Goal: Book appointment/travel/reservation

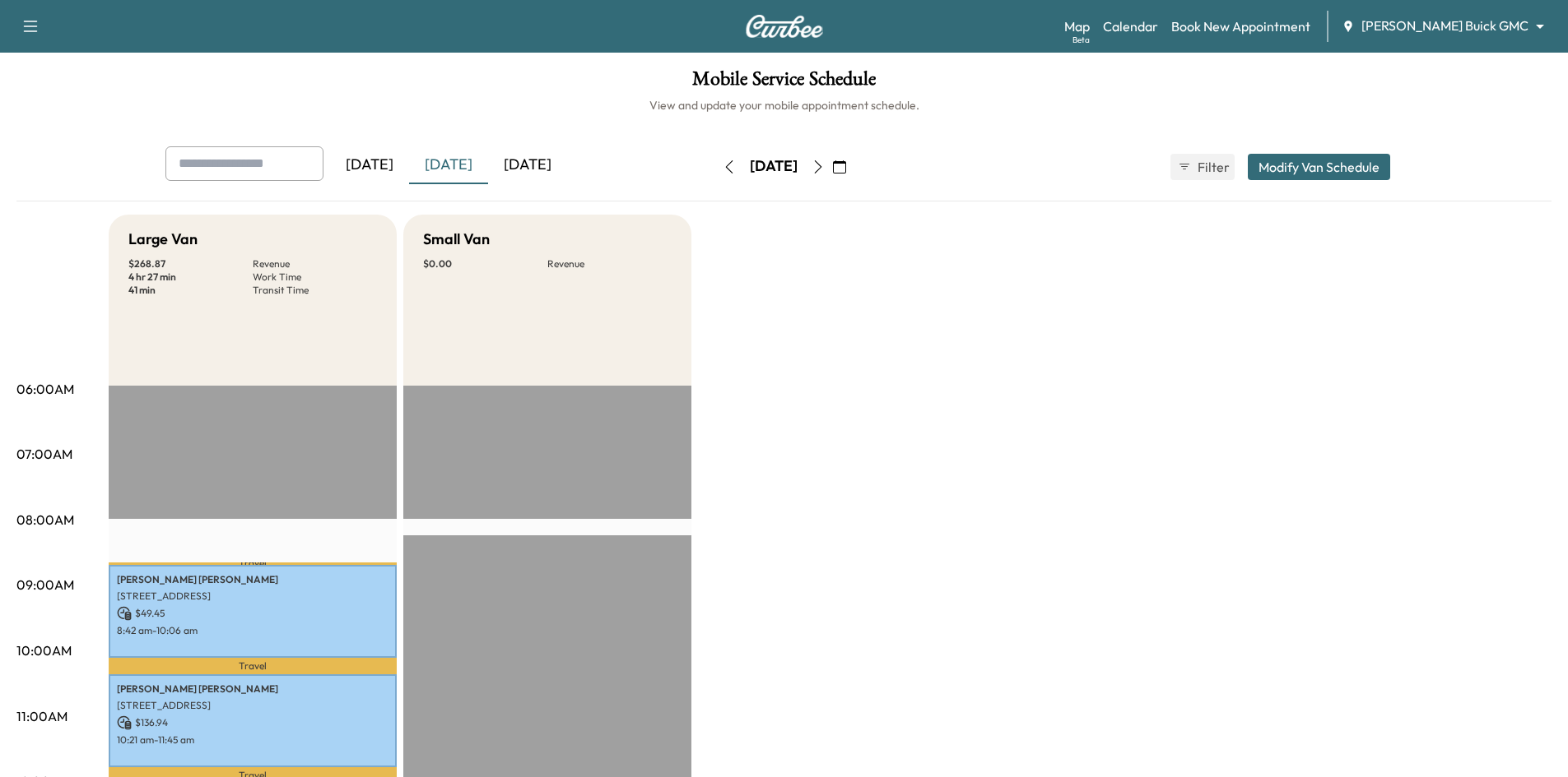
click at [825, 167] on icon "button" at bounding box center [818, 167] width 13 height 13
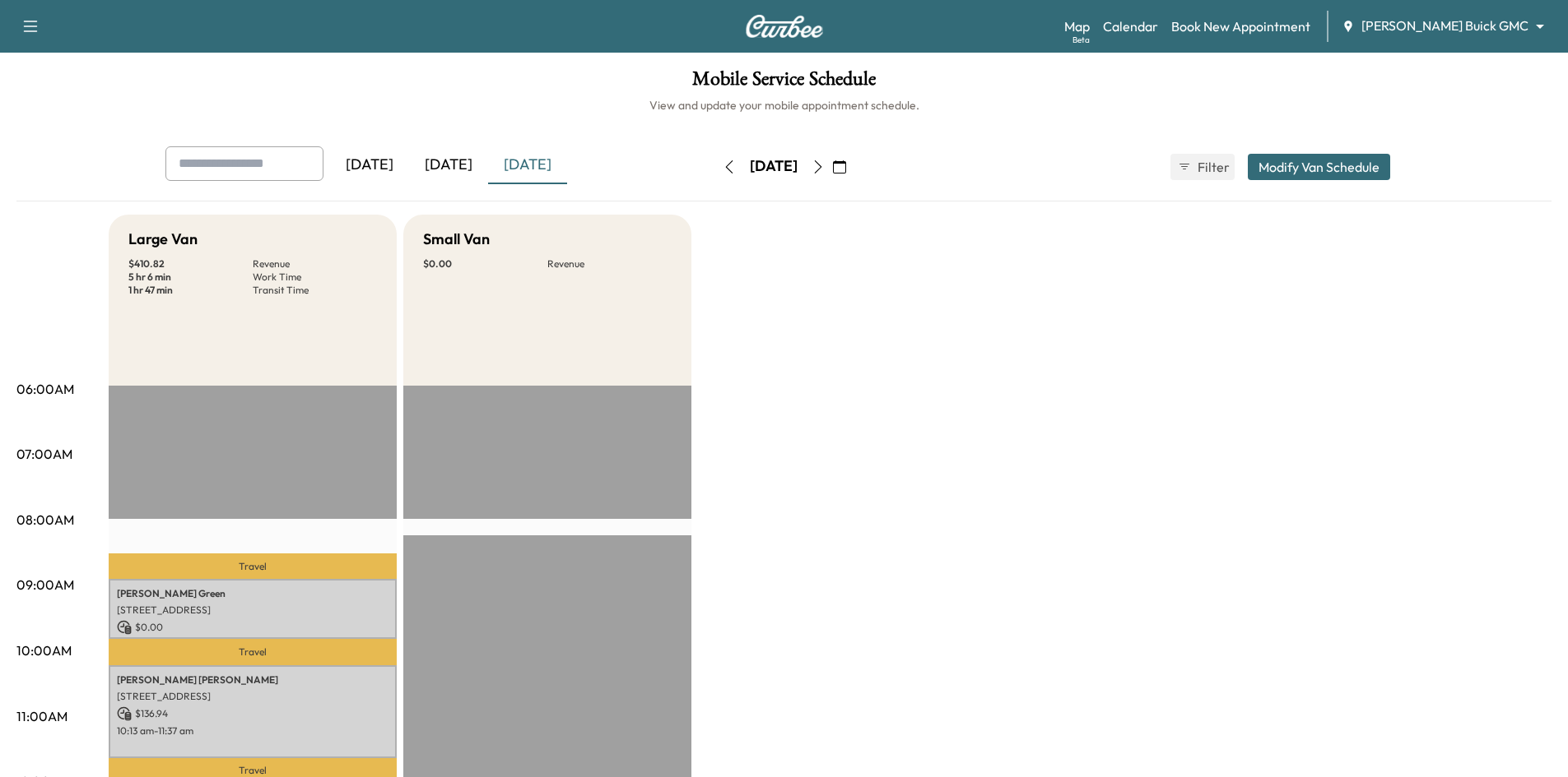
click at [825, 167] on icon "button" at bounding box center [818, 167] width 13 height 13
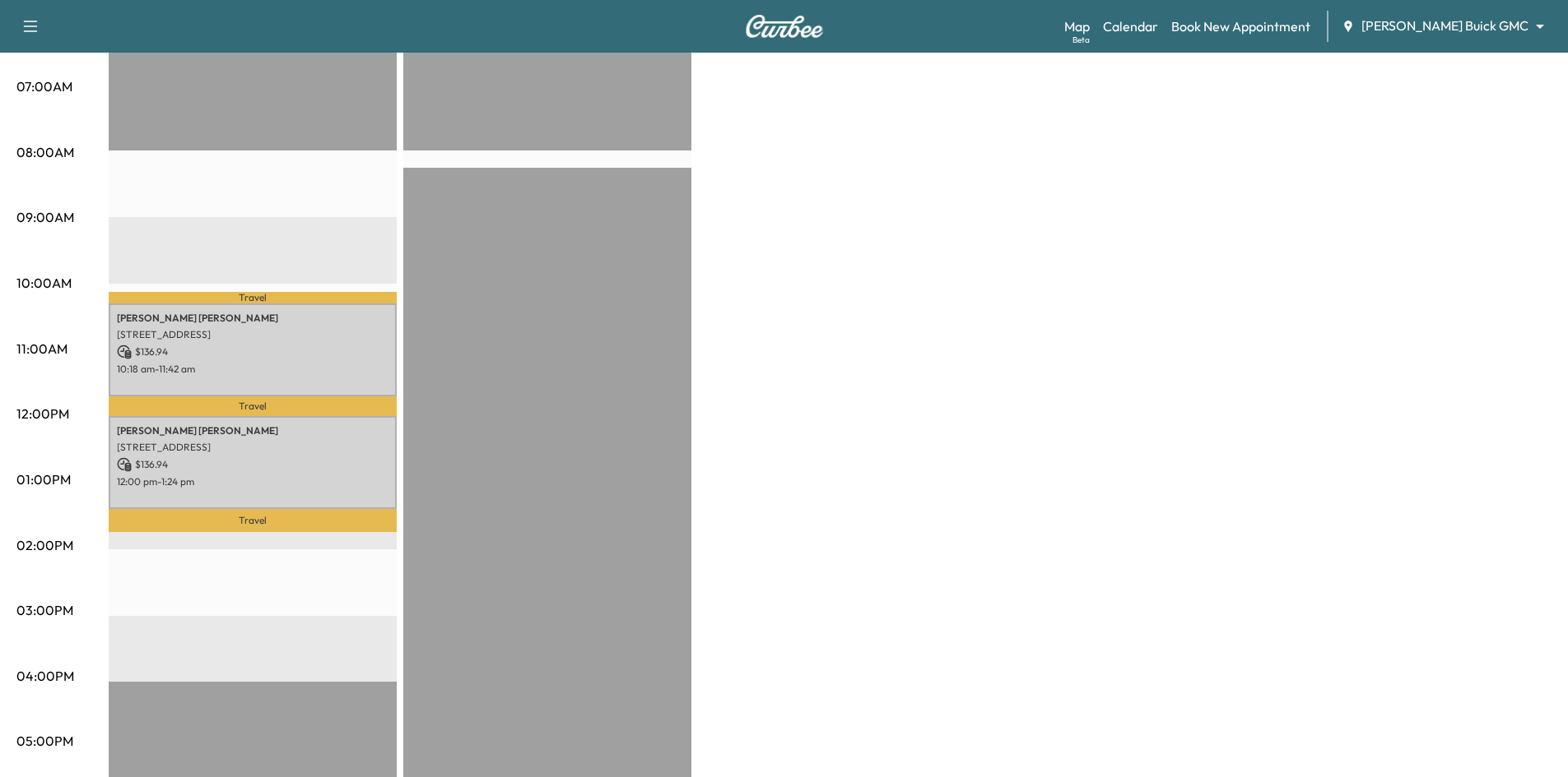
scroll to position [412, 0]
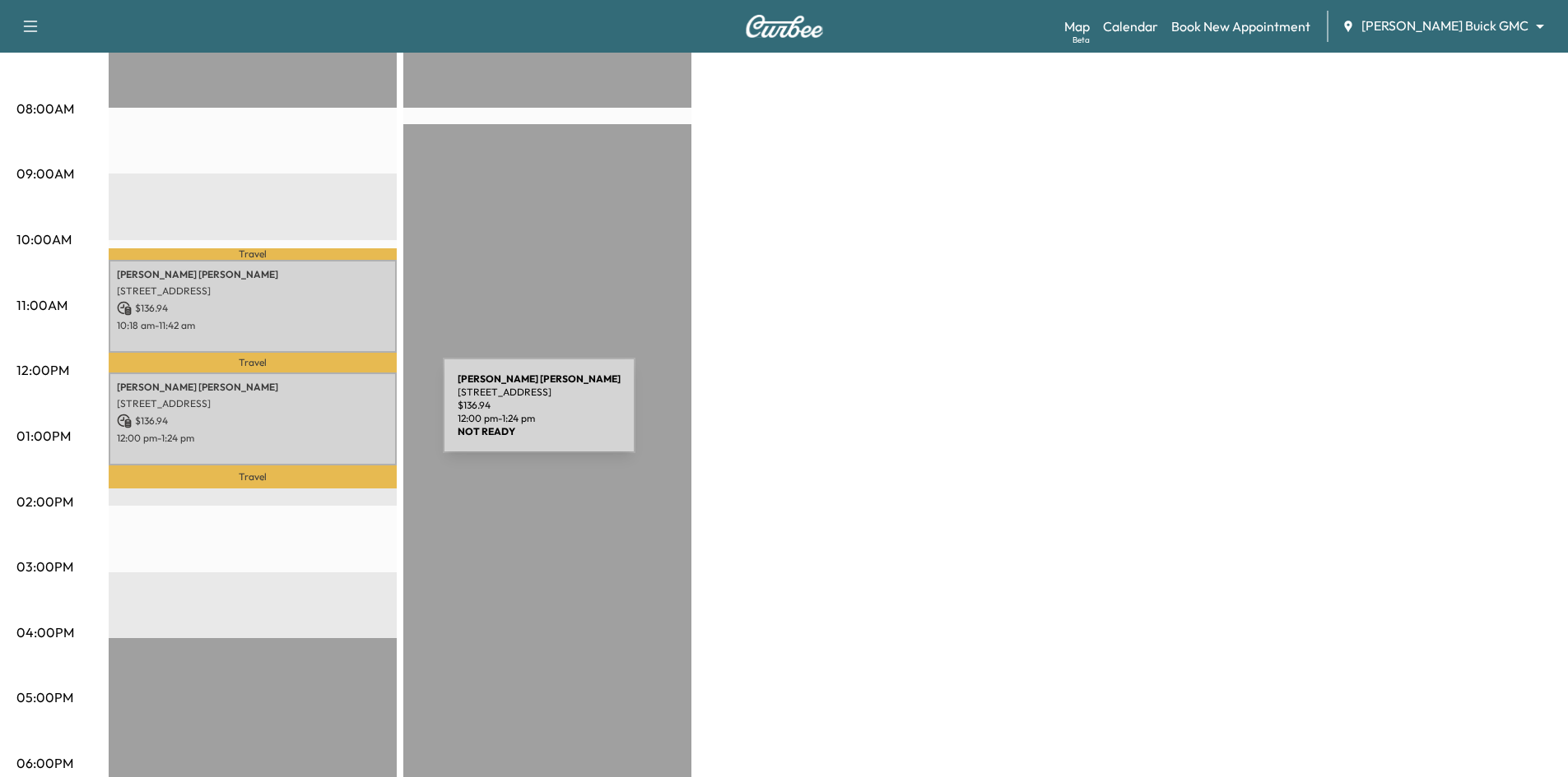
click at [319, 415] on p "$ 136.94" at bounding box center [253, 421] width 272 height 15
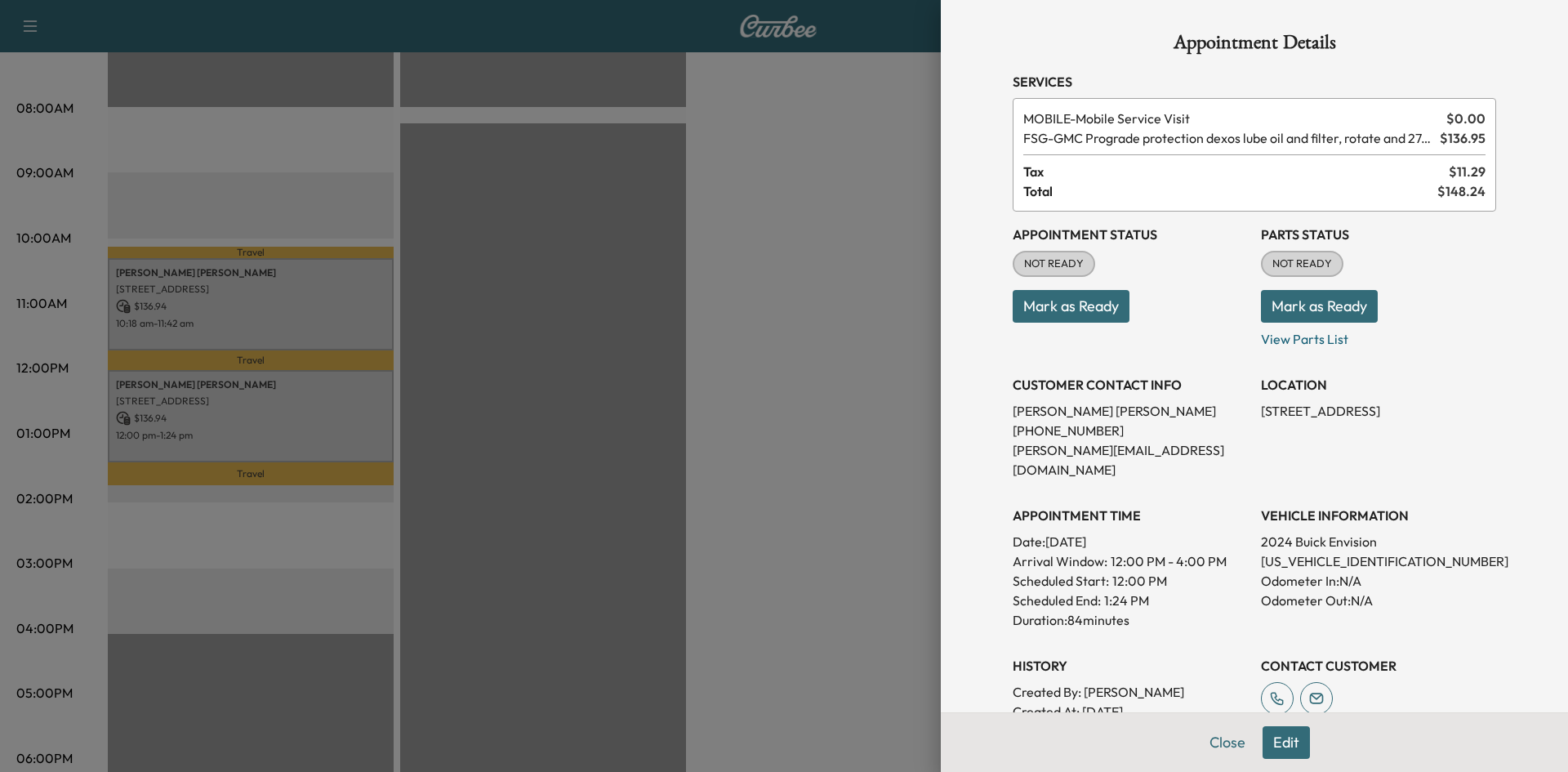
drag, startPoint x: 1250, startPoint y: 411, endPoint x: 1490, endPoint y: 398, distance: 240.4
click at [1490, 398] on div "Appointment Details Services MOBILE - Mobile Service Visit $ 0.00 FSG - GMC Pro…" at bounding box center [1254, 500] width 522 height 999
copy p "[STREET_ADDRESS],"
click at [884, 348] on div at bounding box center [784, 386] width 1568 height 772
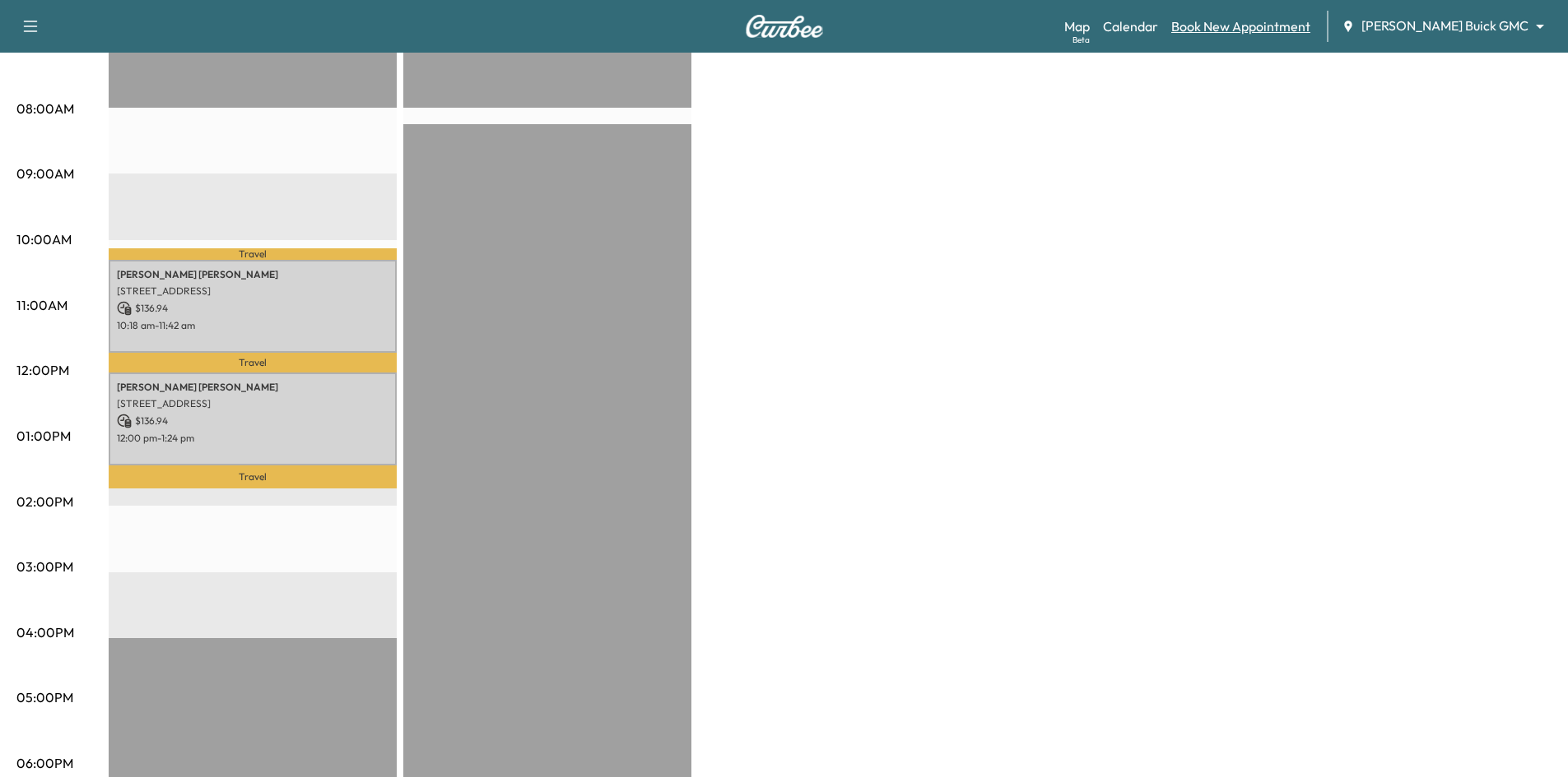
click at [1310, 18] on link "Book New Appointment" at bounding box center [1241, 26] width 140 height 20
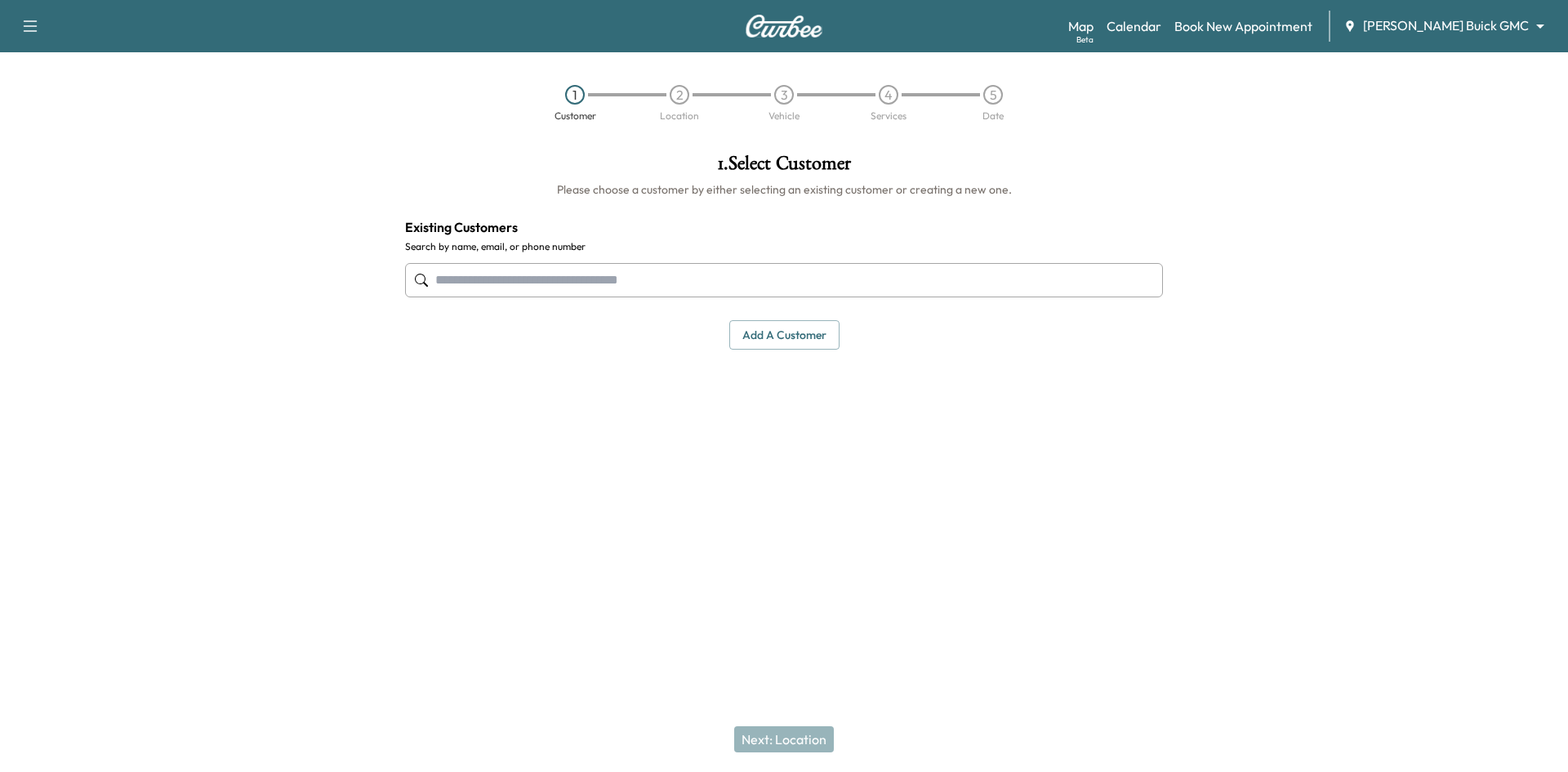
click at [757, 294] on input "text" at bounding box center [784, 280] width 758 height 34
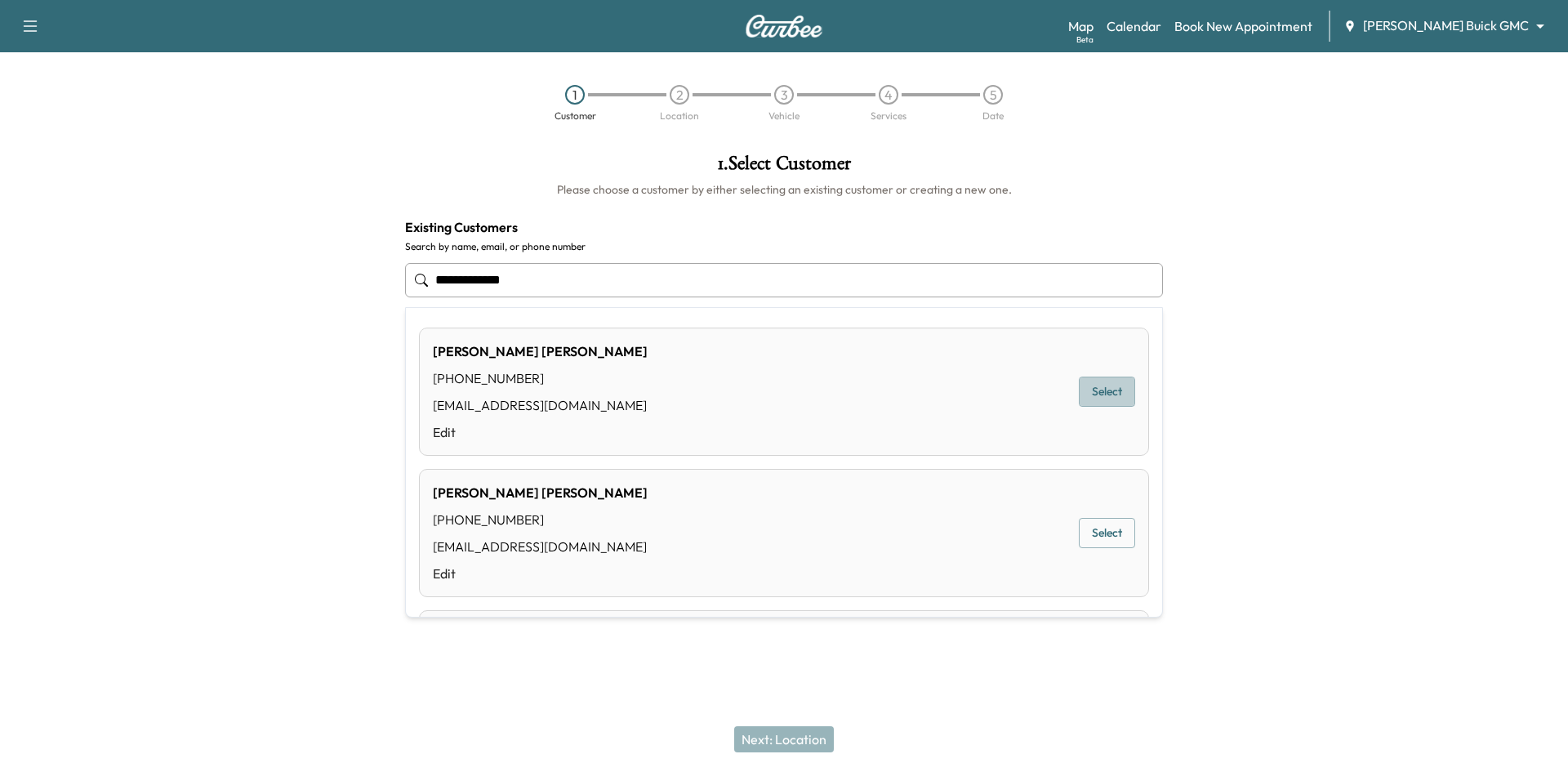
click at [1107, 382] on button "Select" at bounding box center [1107, 392] width 56 height 30
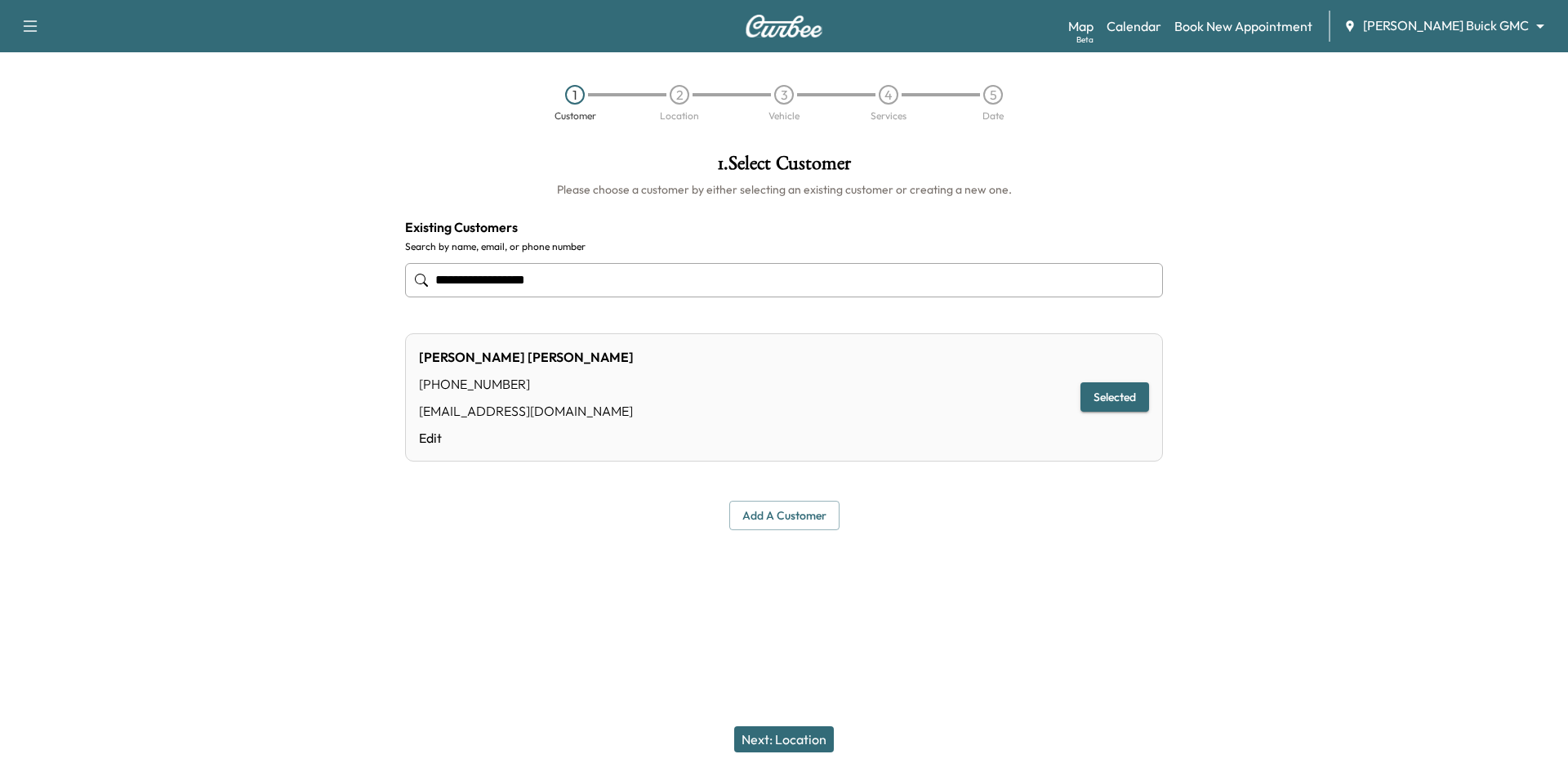
type input "**********"
click at [772, 741] on button "Next: Location" at bounding box center [784, 740] width 100 height 26
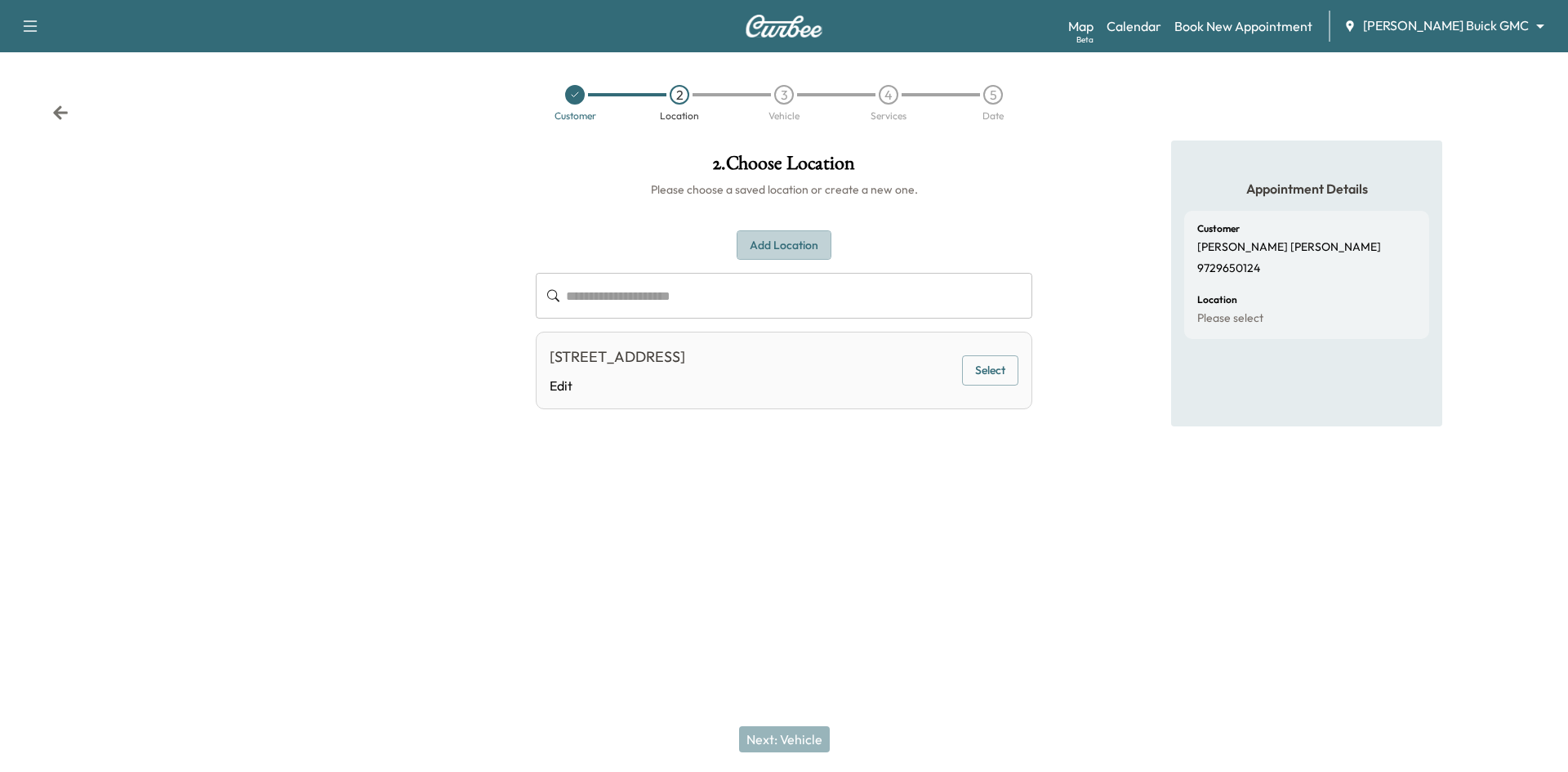
click at [761, 246] on button "Add Location" at bounding box center [784, 246] width 95 height 30
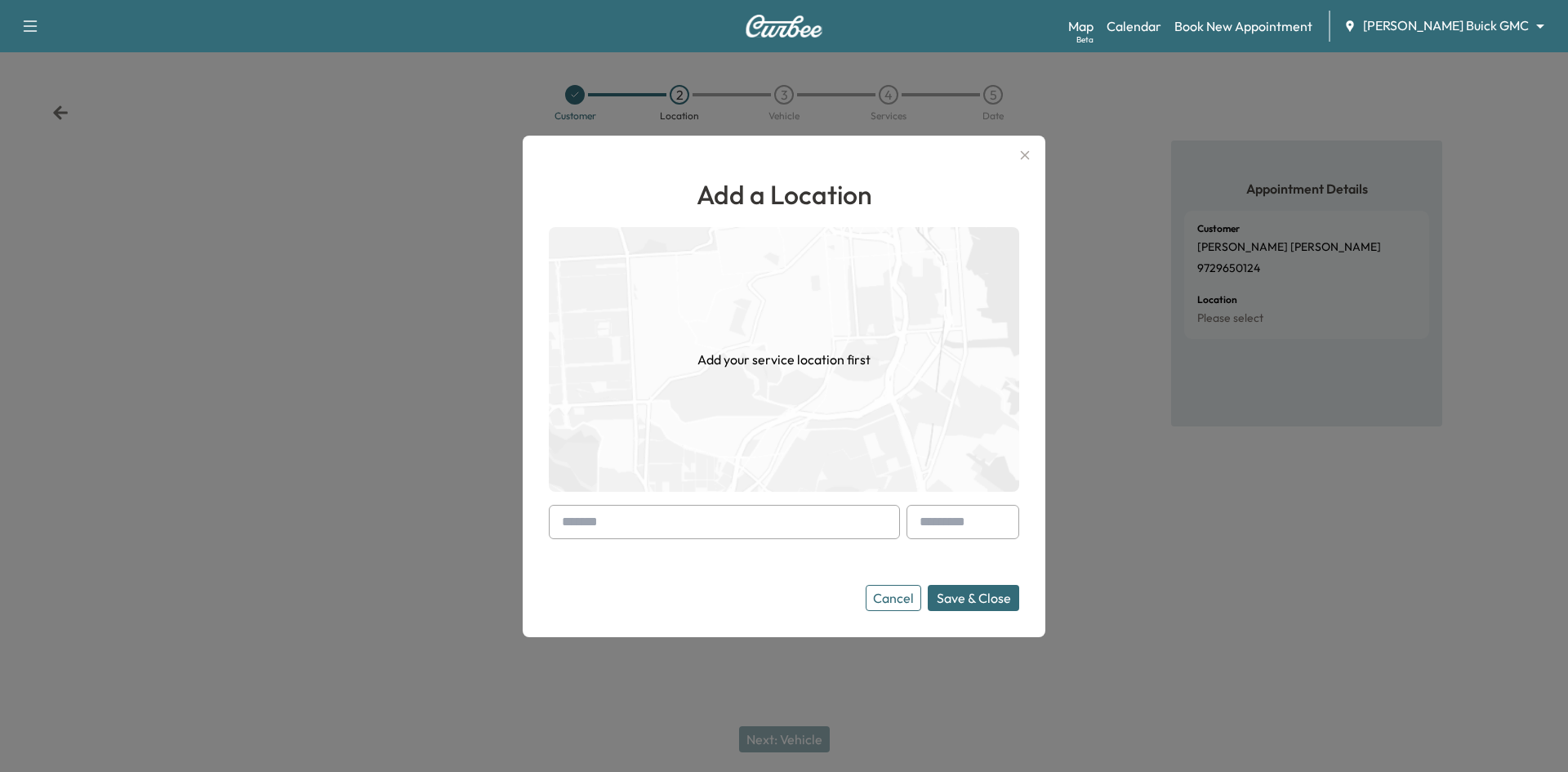
paste input "**********"
click at [773, 556] on li "[STREET_ADDRESS]" at bounding box center [724, 556] width 350 height 32
type input "**********"
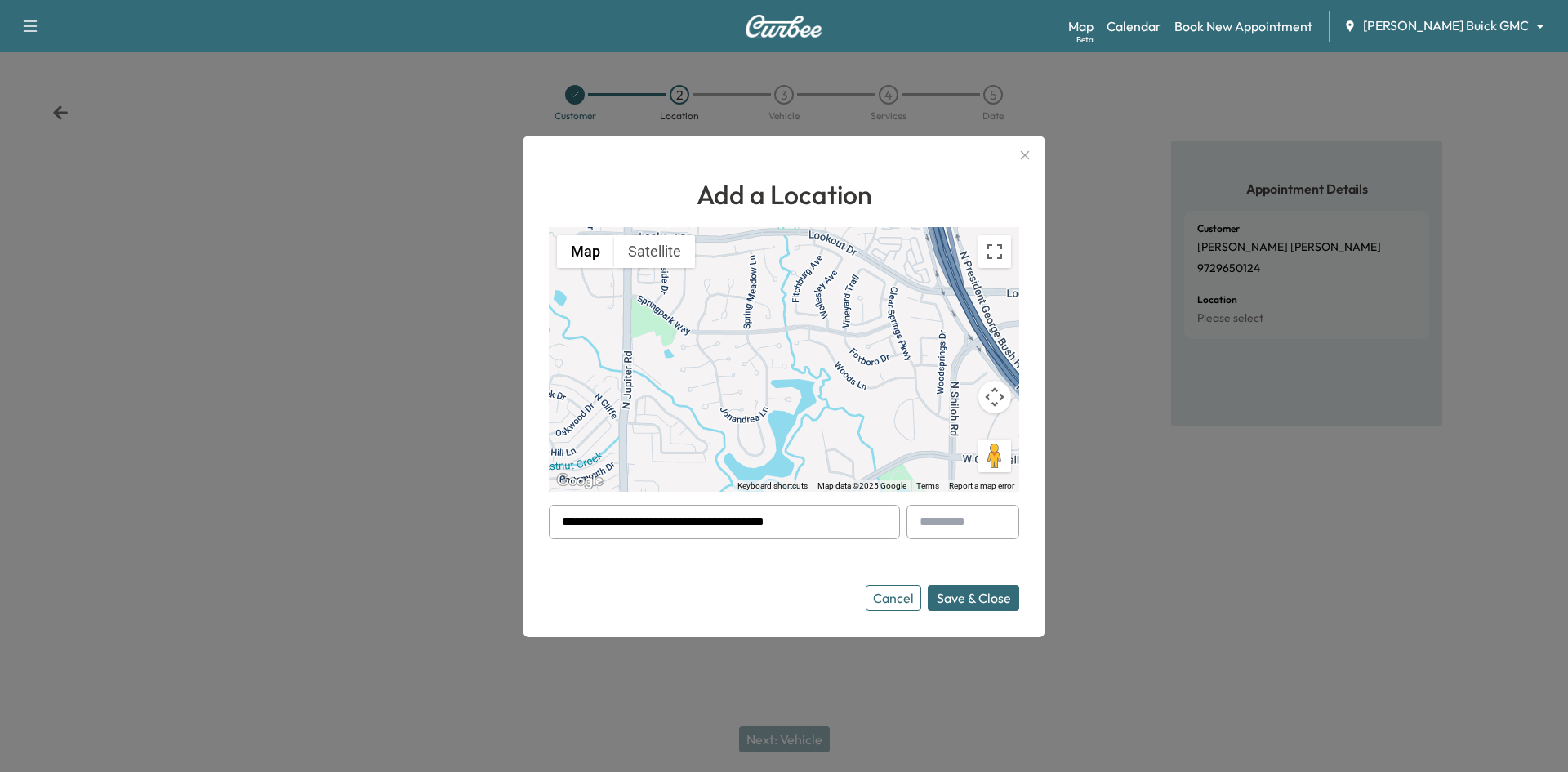
click at [892, 607] on button "Cancel" at bounding box center [893, 598] width 55 height 26
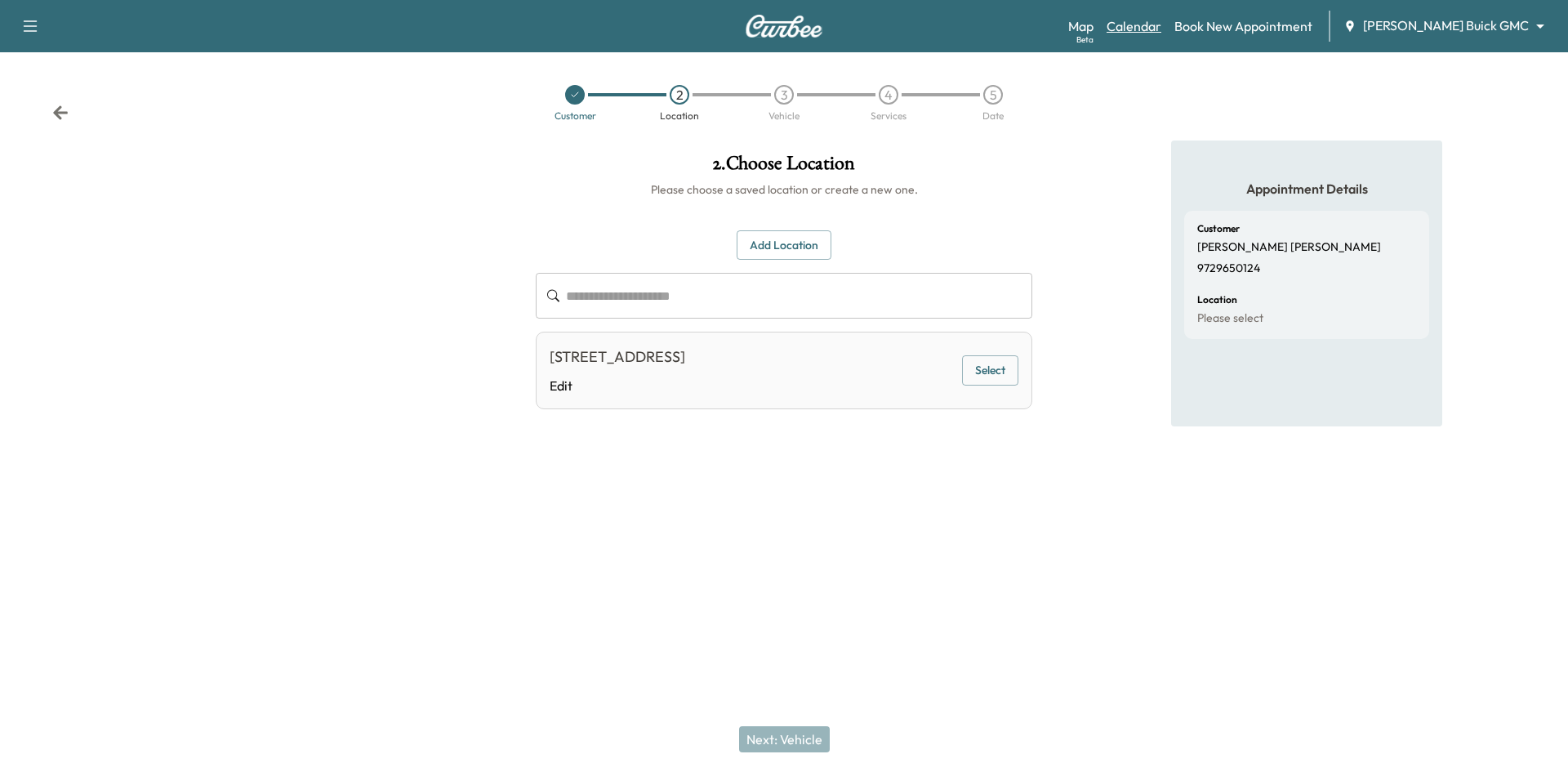
click at [1161, 18] on link "Calendar" at bounding box center [1133, 26] width 54 height 19
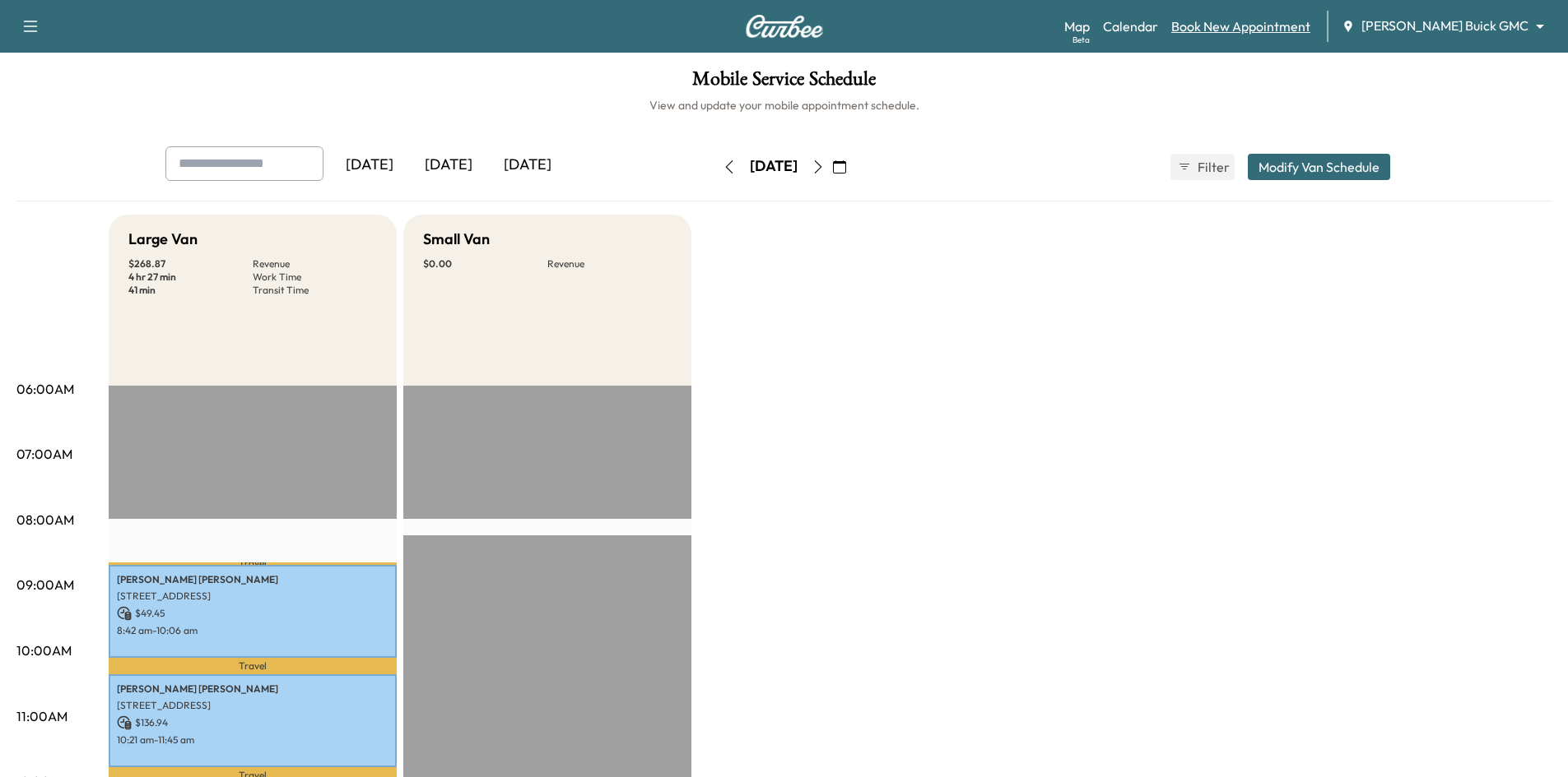
click at [1259, 25] on link "Book New Appointment" at bounding box center [1241, 26] width 140 height 20
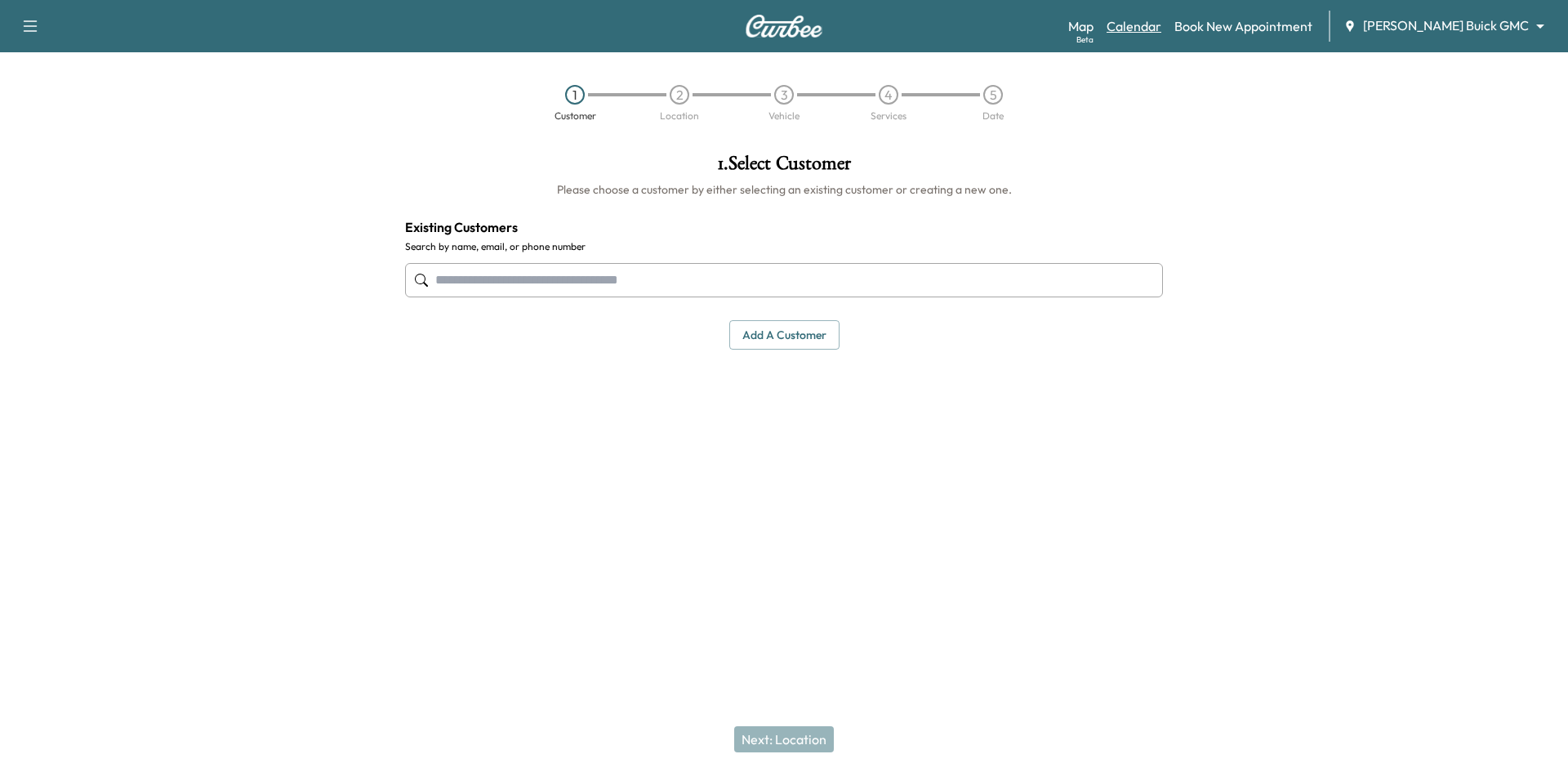
click at [1161, 21] on link "Calendar" at bounding box center [1133, 26] width 54 height 19
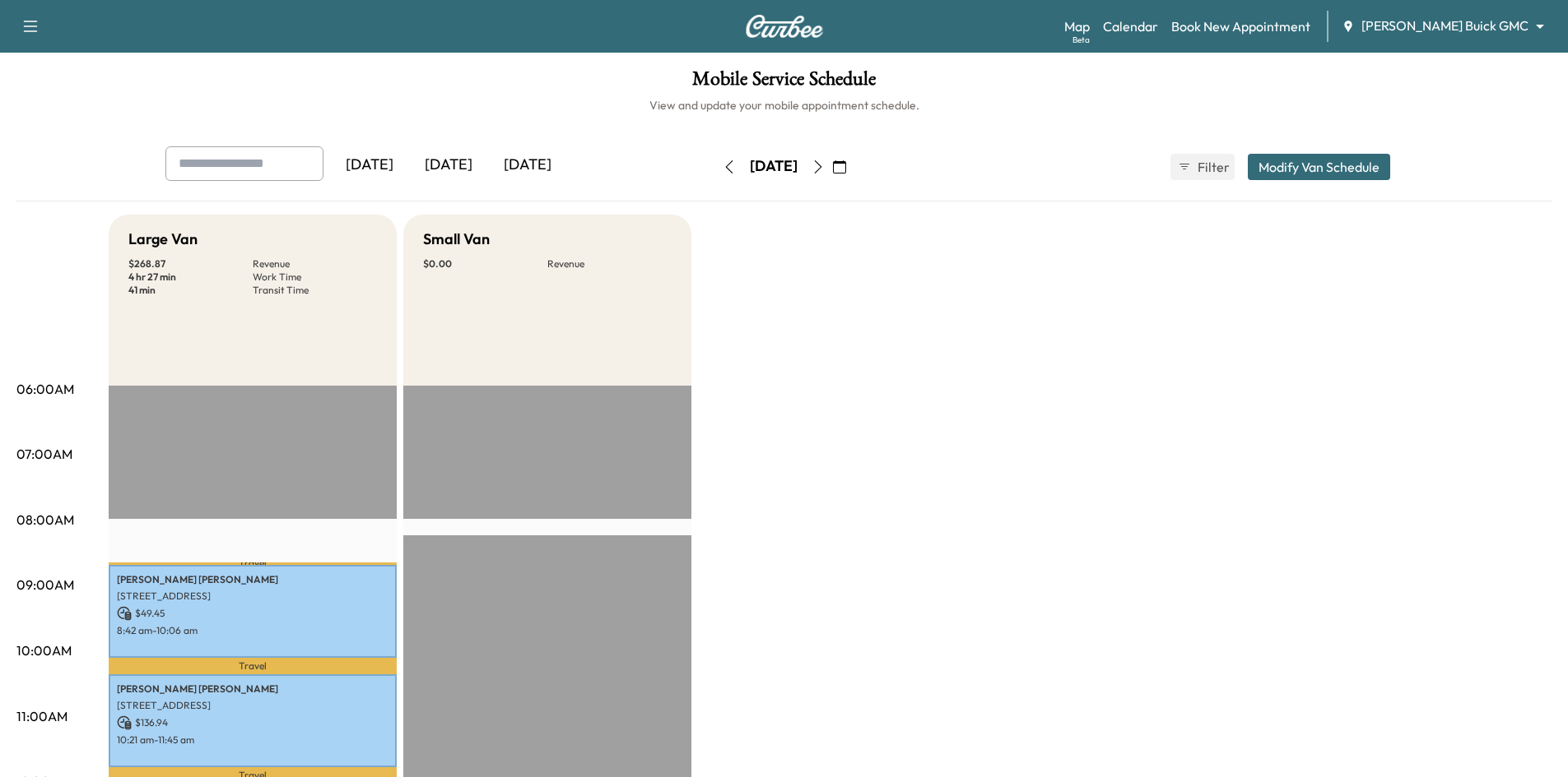
click at [825, 162] on icon "button" at bounding box center [818, 167] width 13 height 13
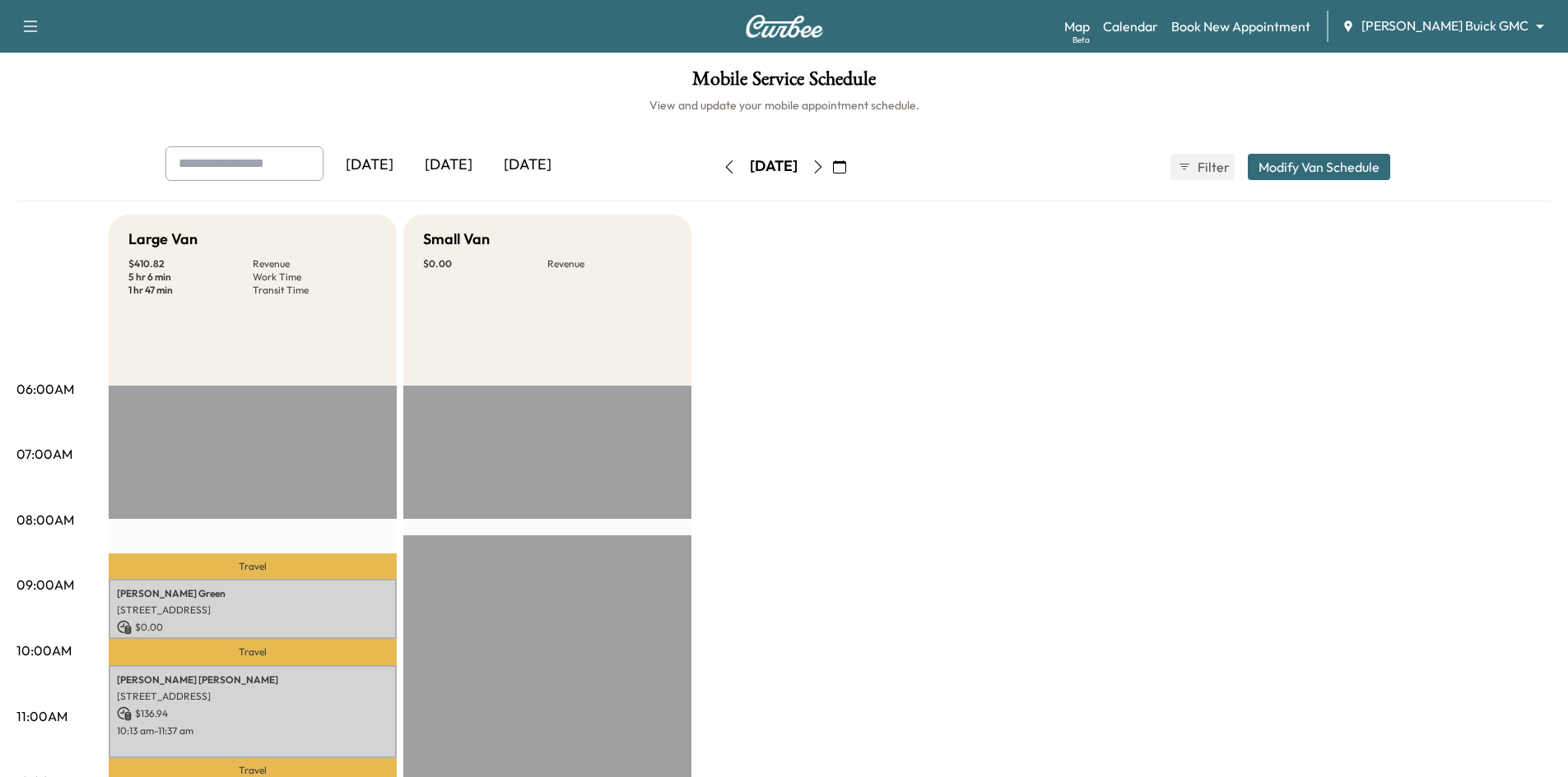
click at [825, 161] on icon "button" at bounding box center [818, 167] width 13 height 13
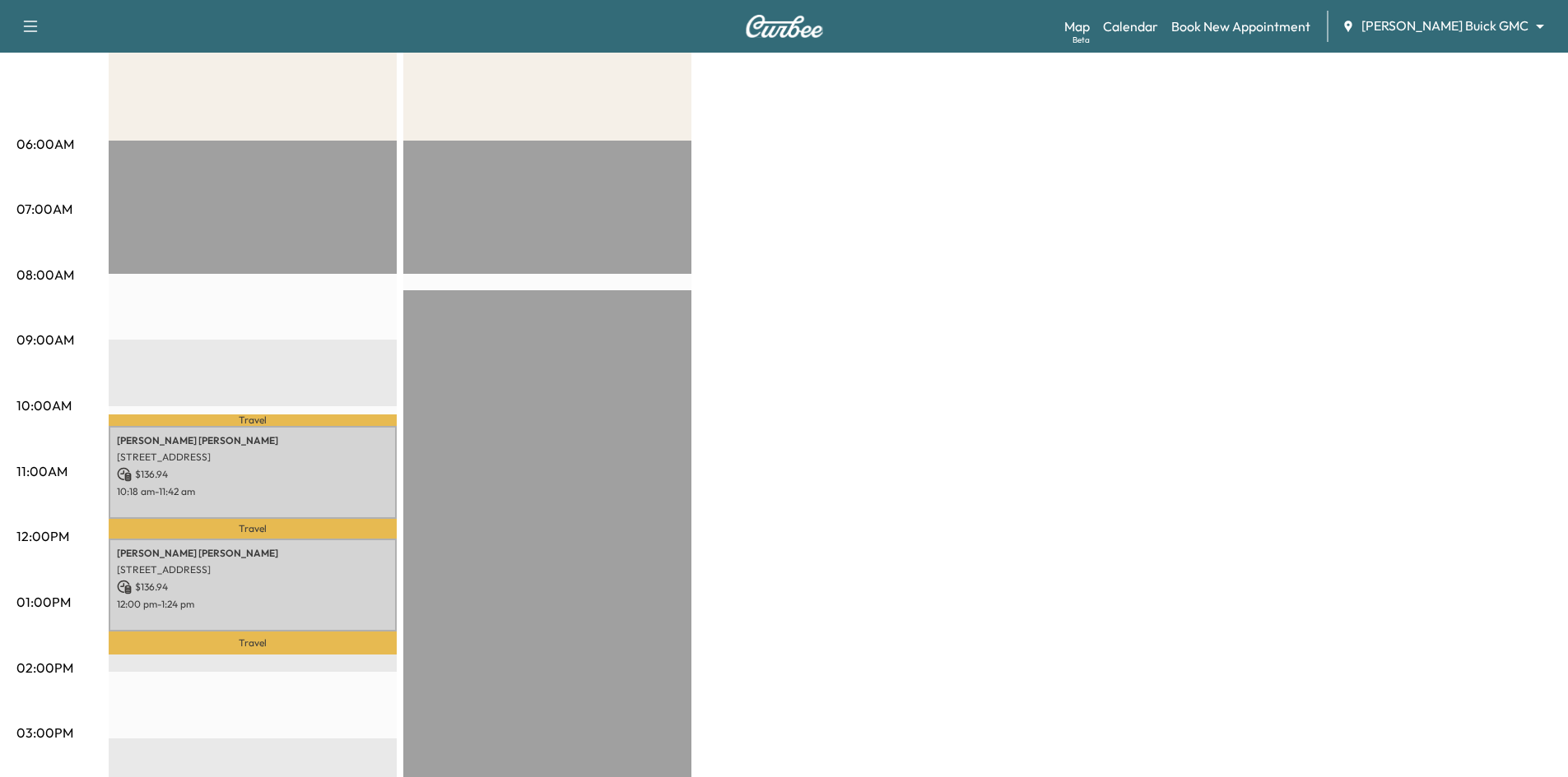
scroll to position [247, 0]
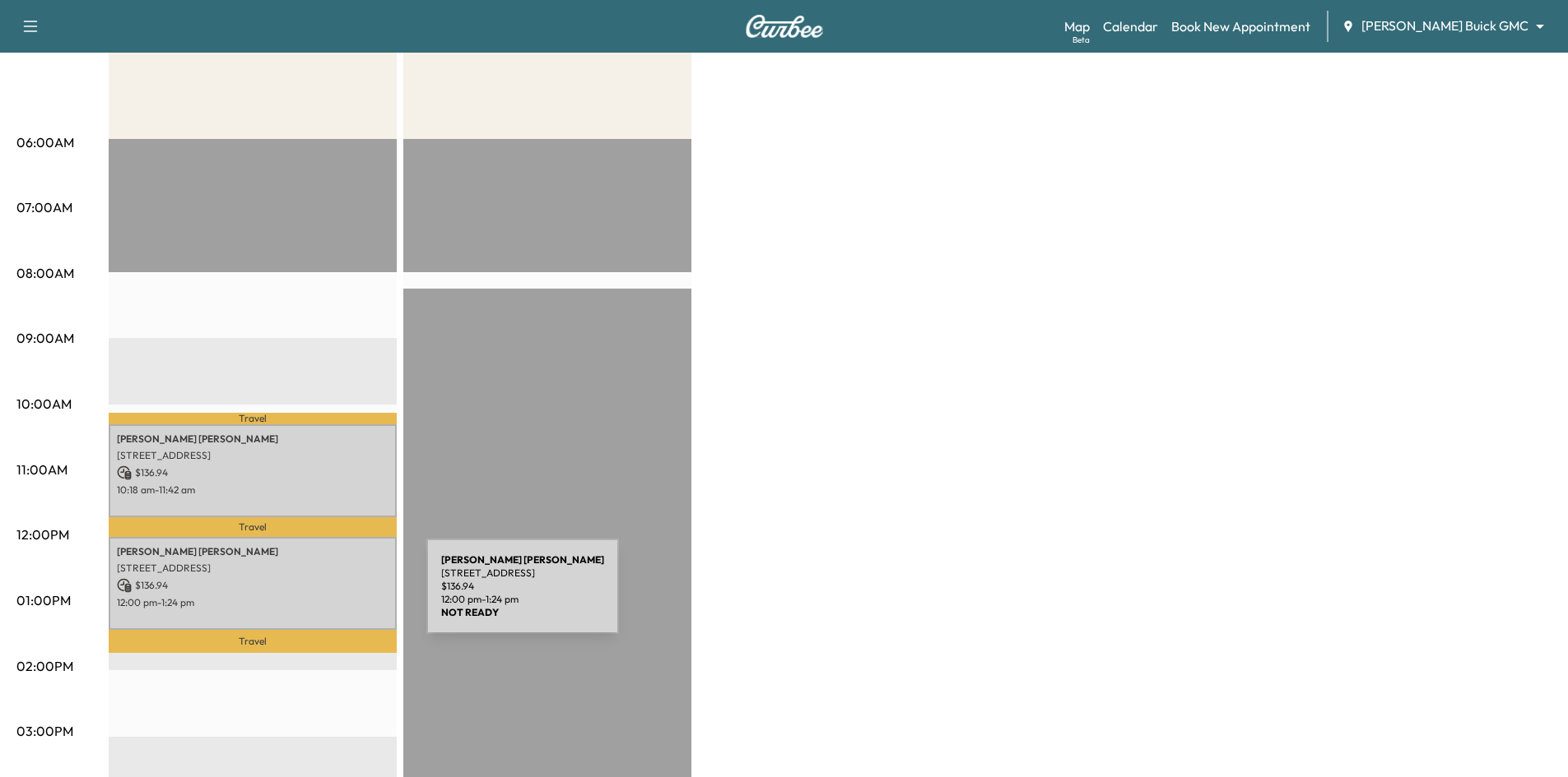
click at [303, 597] on p "12:00 pm - 1:24 pm" at bounding box center [253, 603] width 272 height 13
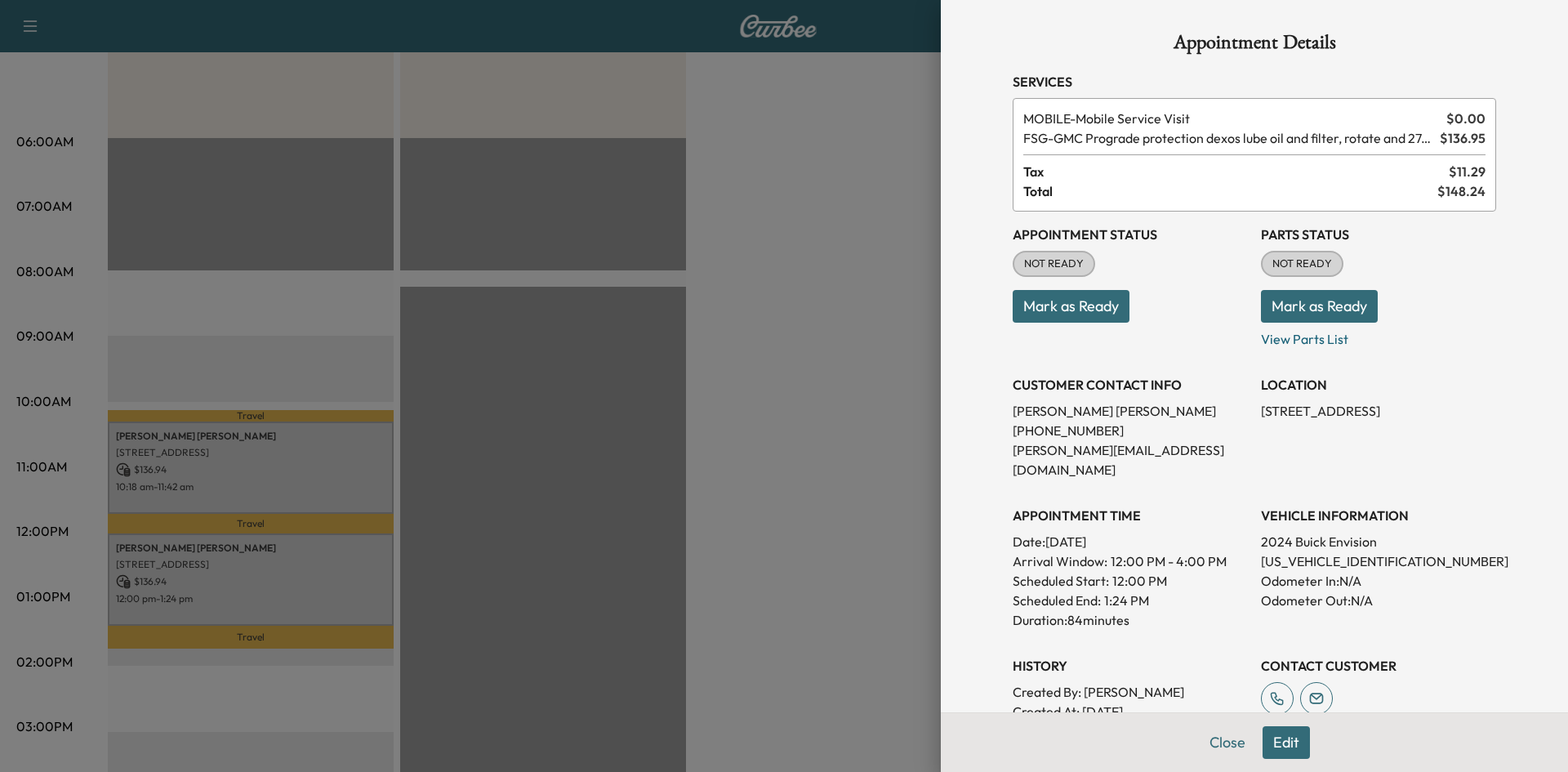
drag, startPoint x: 1218, startPoint y: 742, endPoint x: 1205, endPoint y: 724, distance: 22.2
click at [1218, 737] on button "Close" at bounding box center [1227, 742] width 57 height 32
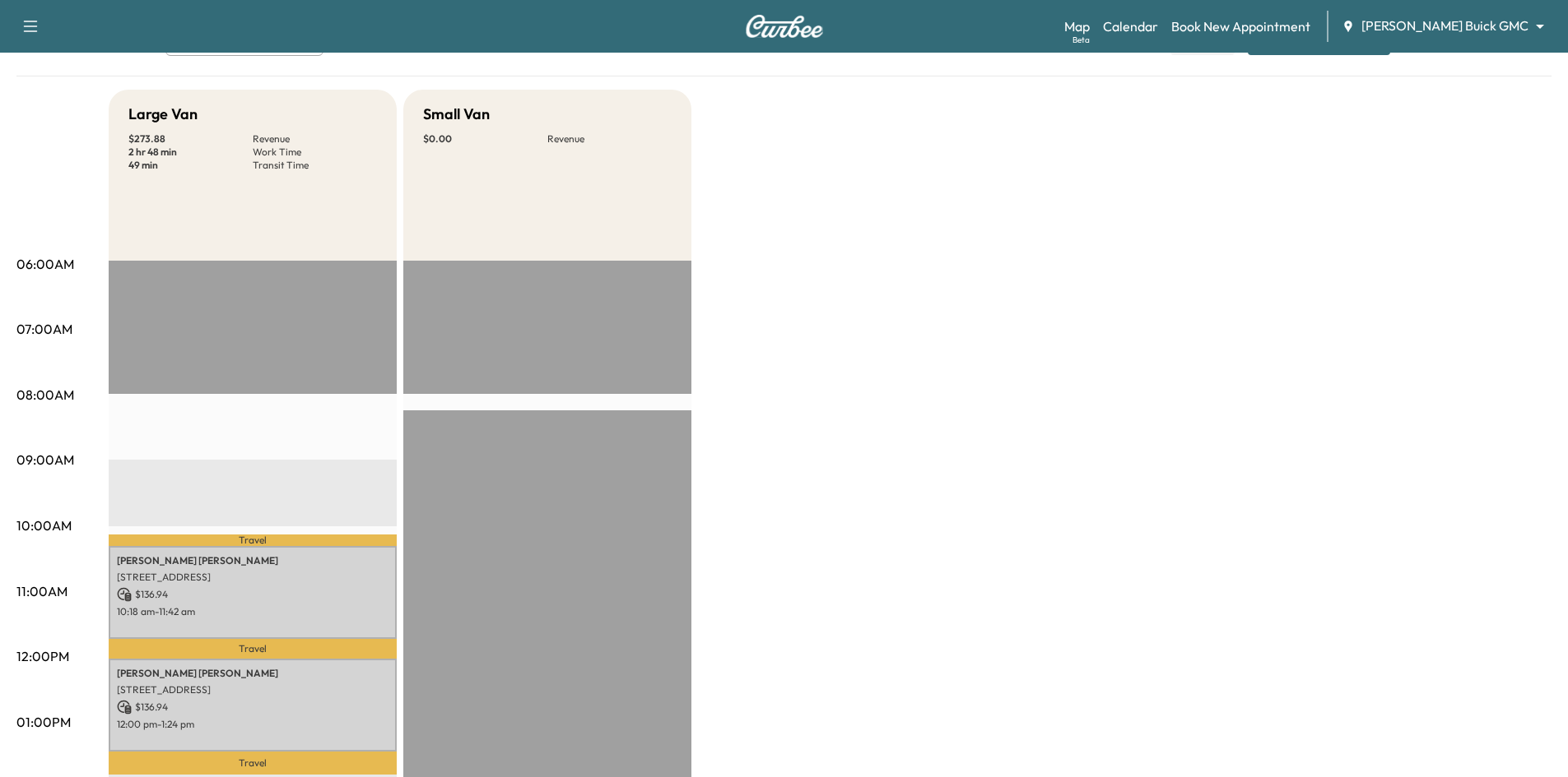
scroll to position [0, 0]
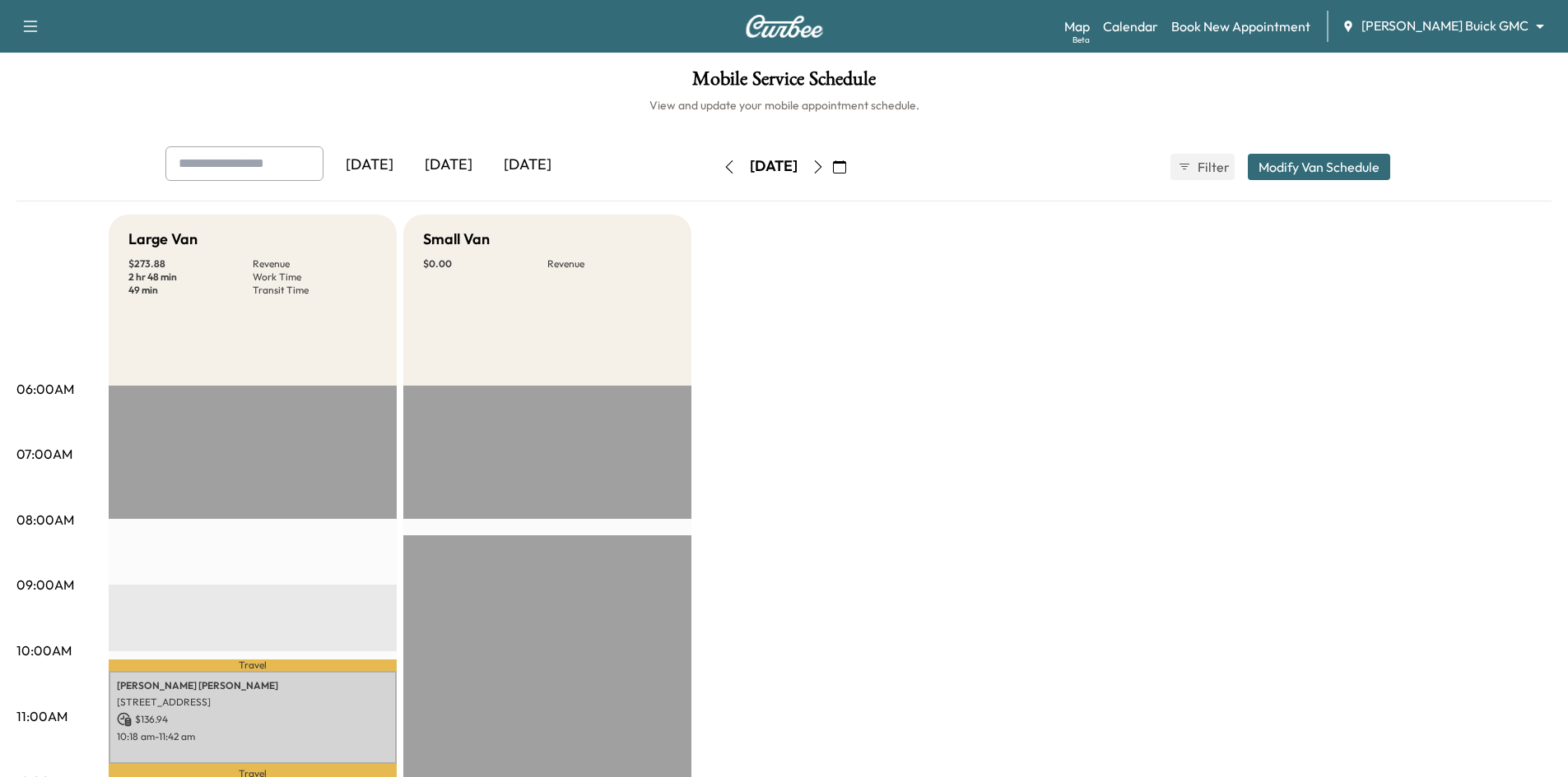
click at [463, 161] on div "[DATE]" at bounding box center [448, 165] width 79 height 38
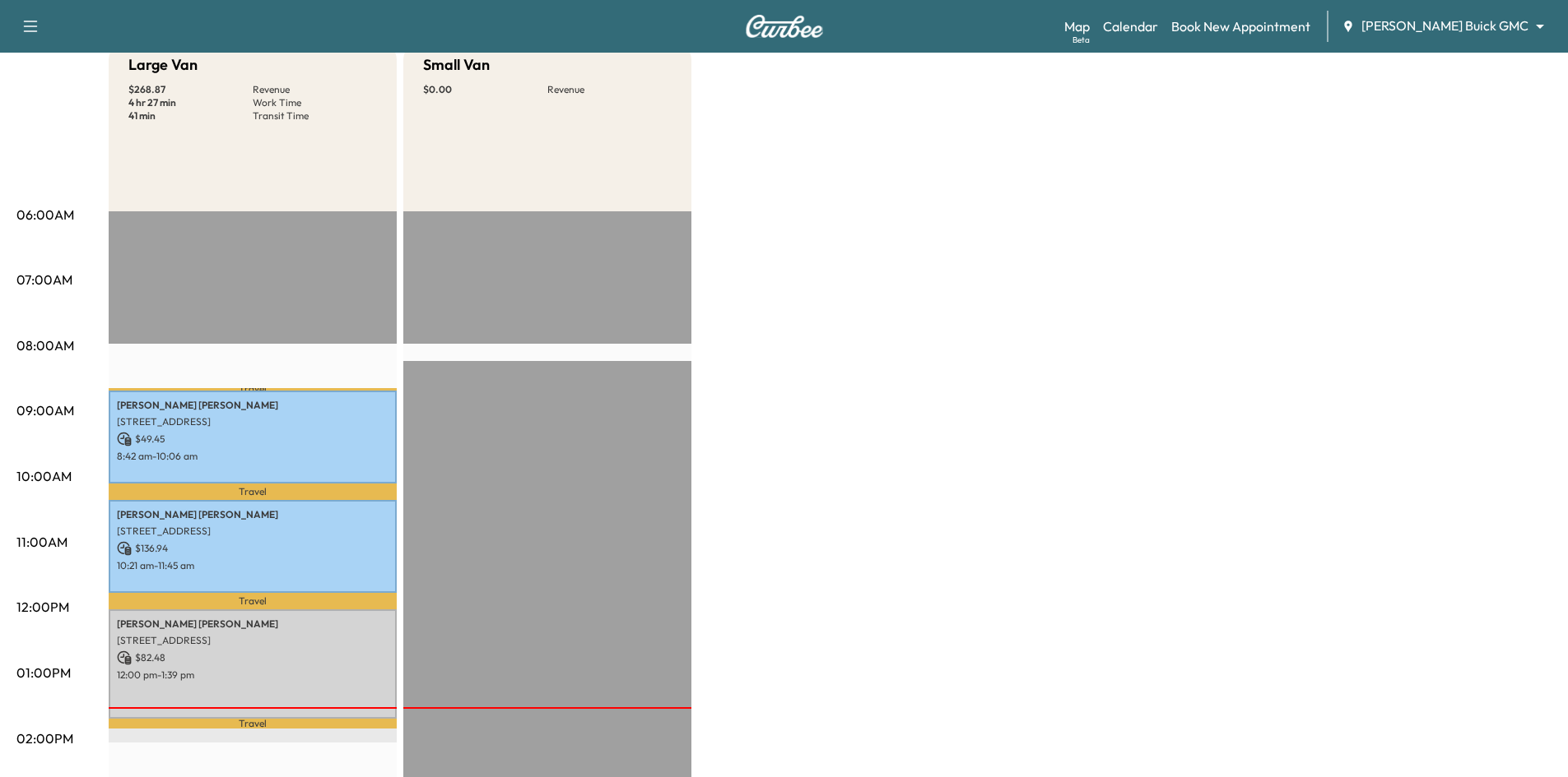
scroll to position [412, 0]
